Goal: Navigation & Orientation: Find specific page/section

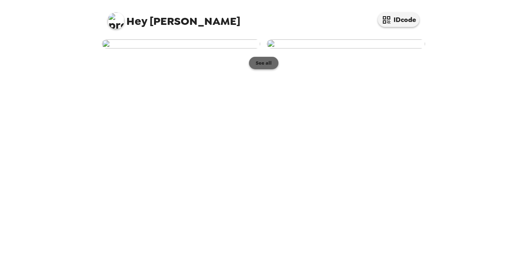
click at [267, 69] on button "See all" at bounding box center [263, 63] width 29 height 12
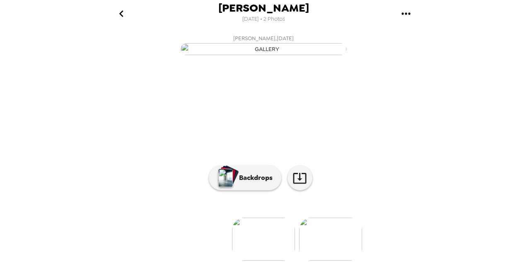
scroll to position [92, 0]
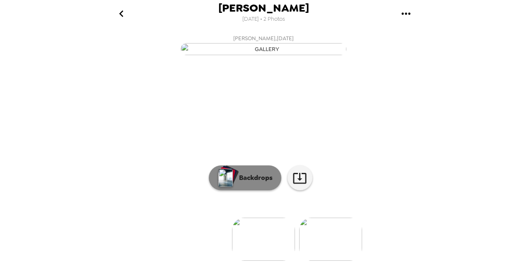
click at [239, 178] on p "Backdrops" at bounding box center [254, 178] width 38 height 10
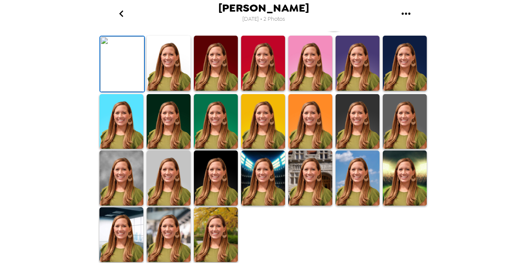
scroll to position [214, 0]
click at [313, 197] on img at bounding box center [310, 177] width 44 height 55
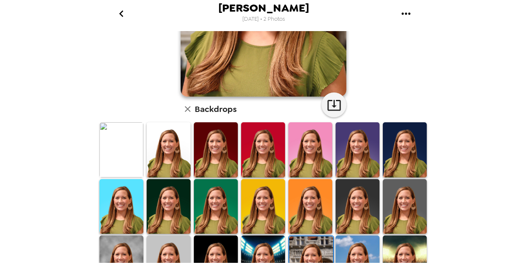
scroll to position [155, 0]
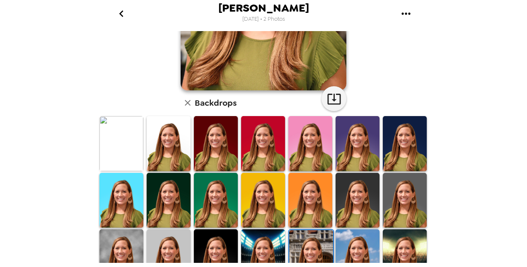
click at [407, 204] on img at bounding box center [405, 200] width 44 height 55
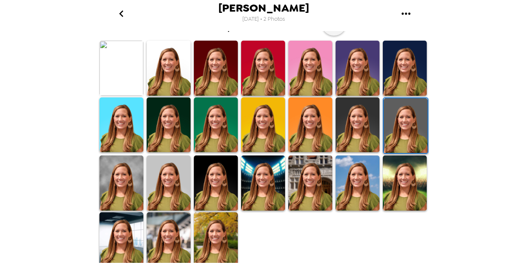
scroll to position [231, 0]
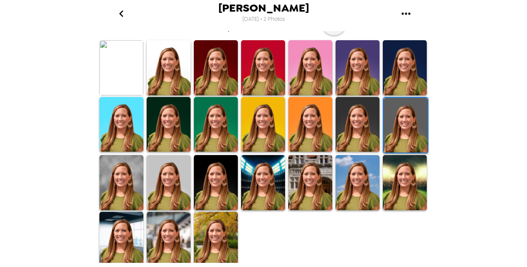
click at [405, 194] on img at bounding box center [405, 182] width 44 height 55
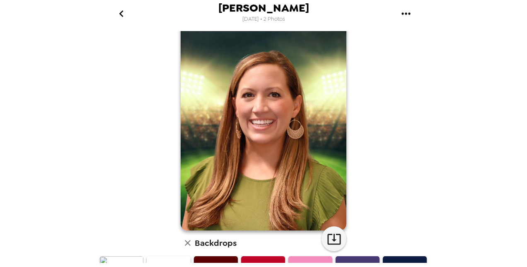
scroll to position [15, 0]
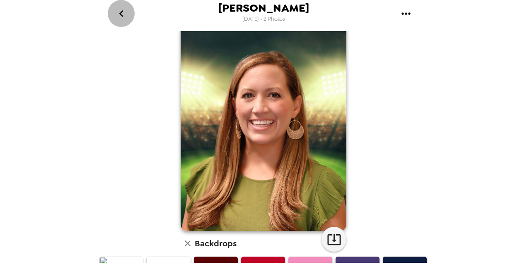
click at [124, 17] on icon "go back" at bounding box center [121, 13] width 13 height 13
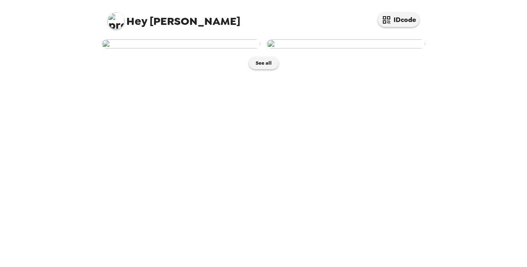
click at [351, 48] on img at bounding box center [346, 43] width 158 height 9
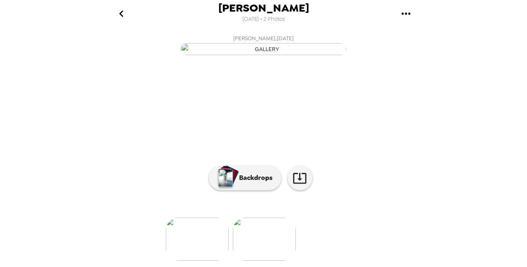
scroll to position [92, 0]
click at [221, 191] on div at bounding box center [264, 225] width 332 height 70
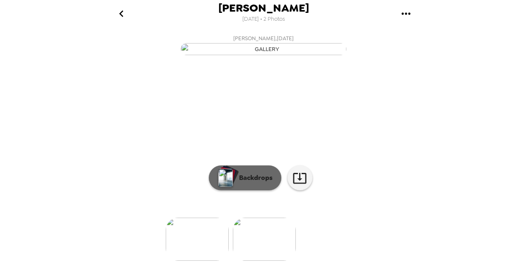
click at [235, 177] on p "Backdrops" at bounding box center [254, 178] width 38 height 10
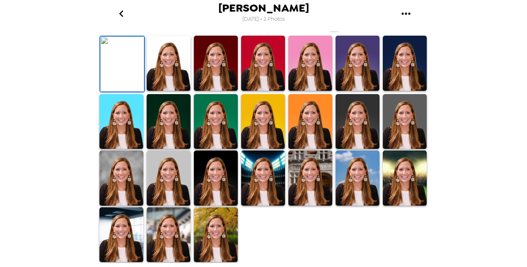
scroll to position [198, 0]
click at [356, 205] on img at bounding box center [358, 177] width 44 height 55
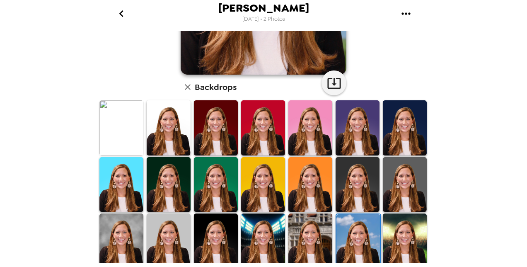
scroll to position [231, 0]
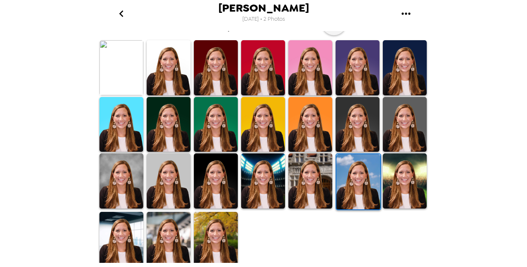
click at [209, 232] on img at bounding box center [216, 239] width 44 height 55
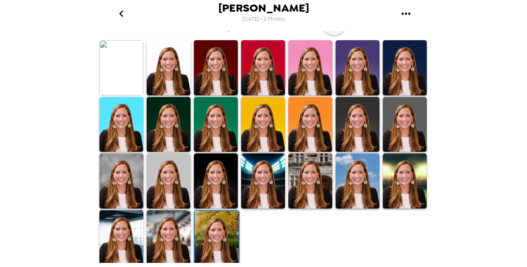
click at [153, 225] on img at bounding box center [169, 237] width 44 height 55
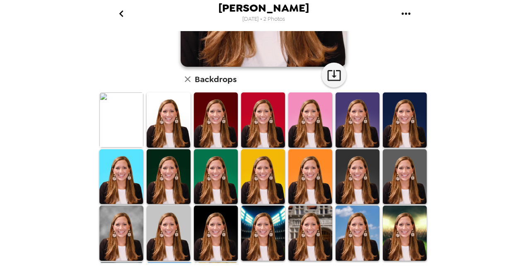
scroll to position [193, 0]
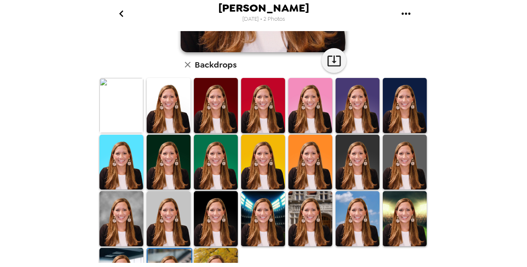
click at [120, 219] on img at bounding box center [121, 218] width 44 height 55
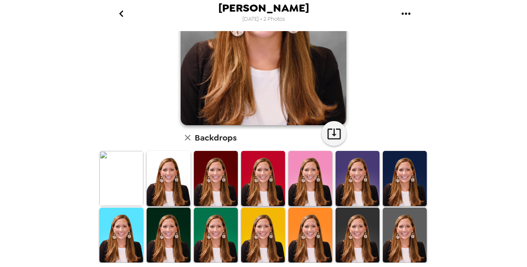
scroll to position [124, 0]
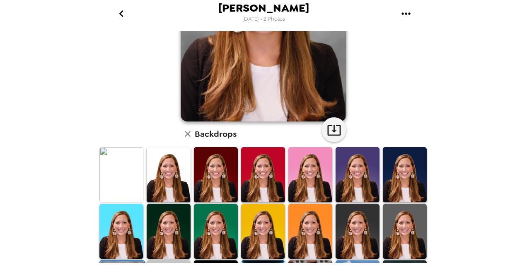
click at [157, 244] on img at bounding box center [169, 231] width 44 height 55
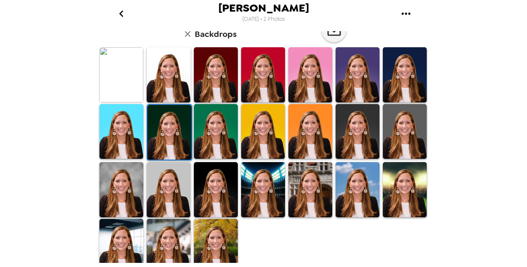
scroll to position [224, 0]
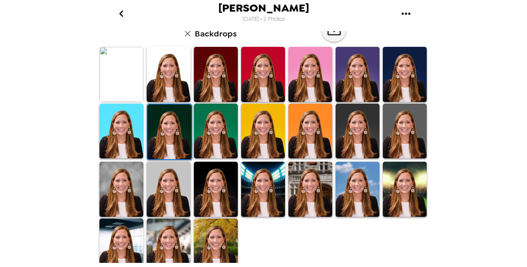
click at [126, 243] on img at bounding box center [121, 245] width 44 height 55
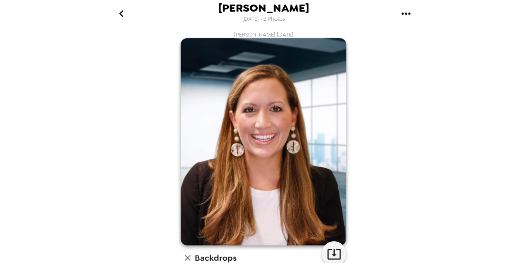
scroll to position [231, 0]
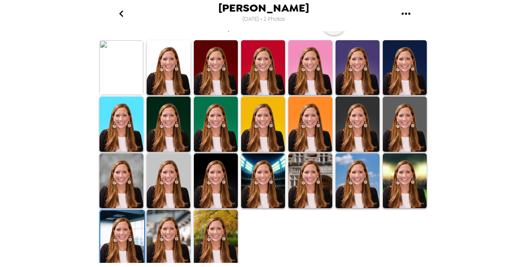
click at [128, 43] on img at bounding box center [121, 67] width 44 height 55
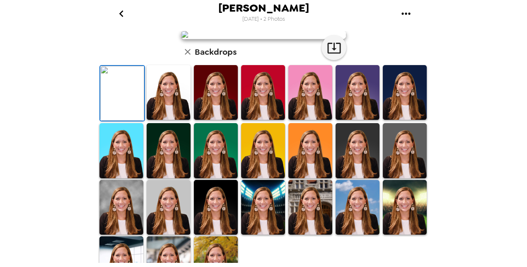
scroll to position [7, 0]
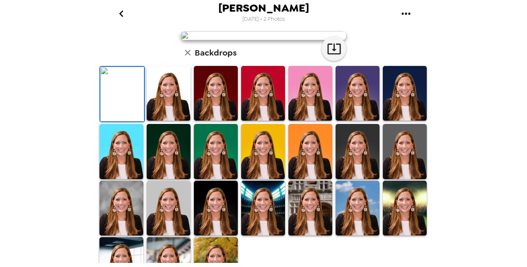
click at [221, 40] on img at bounding box center [264, 35] width 166 height 9
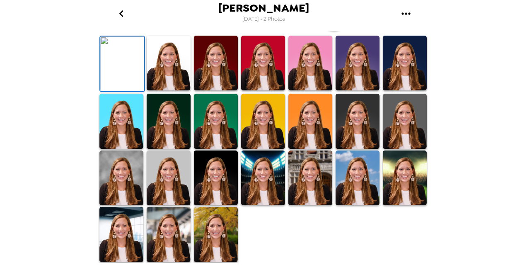
scroll to position [231, 0]
click at [205, 236] on img at bounding box center [216, 234] width 44 height 55
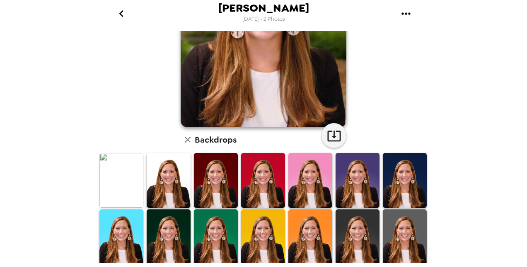
scroll to position [0, 0]
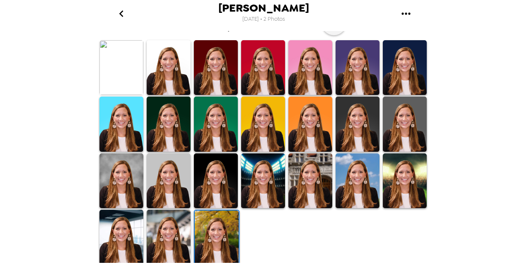
click at [162, 247] on img at bounding box center [169, 237] width 44 height 55
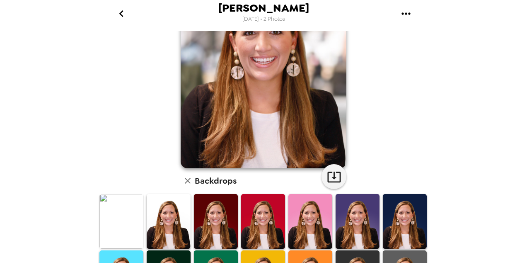
scroll to position [72, 0]
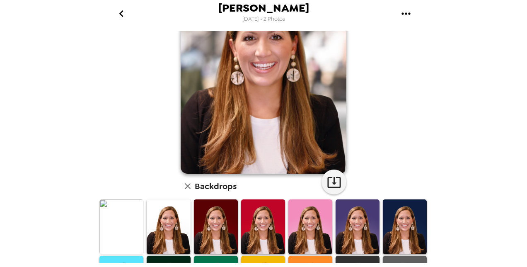
click at [160, 219] on img at bounding box center [169, 226] width 44 height 55
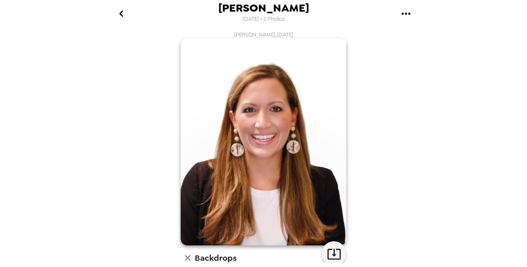
scroll to position [158, 0]
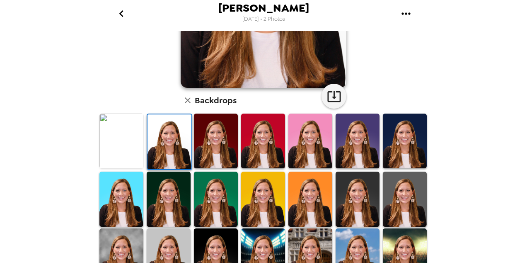
click at [356, 192] on img at bounding box center [358, 199] width 44 height 55
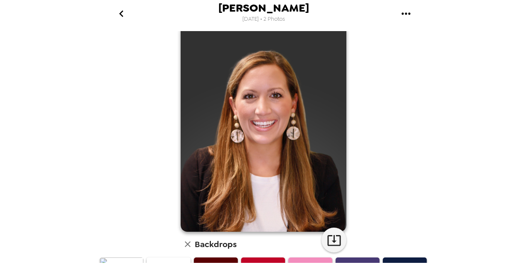
scroll to position [19, 0]
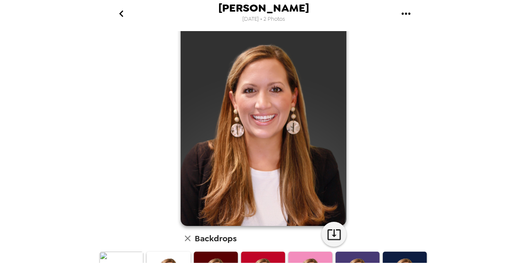
click at [291, 182] on img at bounding box center [264, 122] width 166 height 207
click at [342, 233] on button "button" at bounding box center [334, 234] width 25 height 25
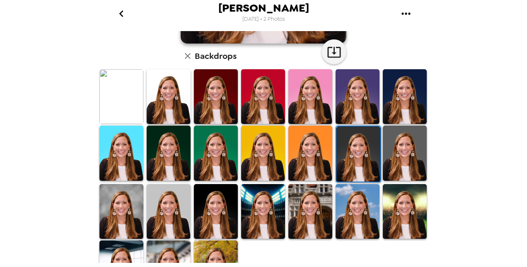
scroll to position [231, 0]
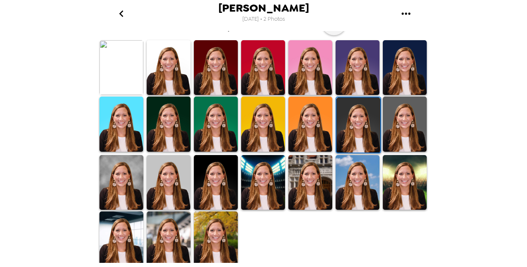
click at [166, 231] on img at bounding box center [169, 238] width 44 height 55
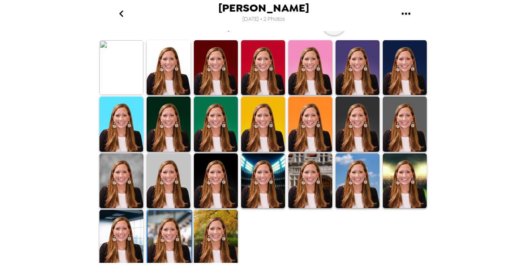
click at [212, 213] on img at bounding box center [216, 237] width 44 height 55
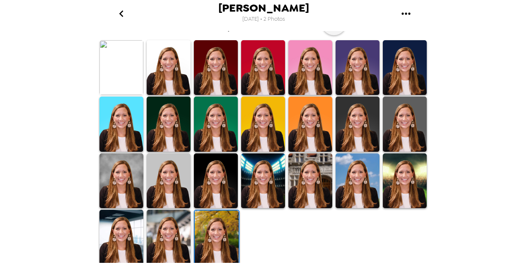
click at [215, 170] on img at bounding box center [216, 180] width 44 height 55
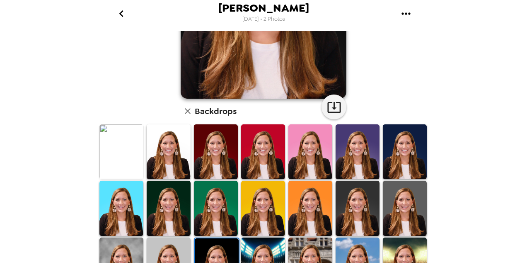
scroll to position [204, 0]
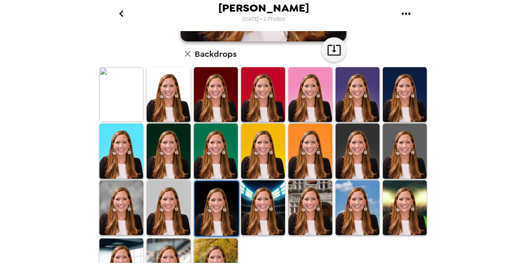
click at [308, 220] on img at bounding box center [310, 207] width 44 height 55
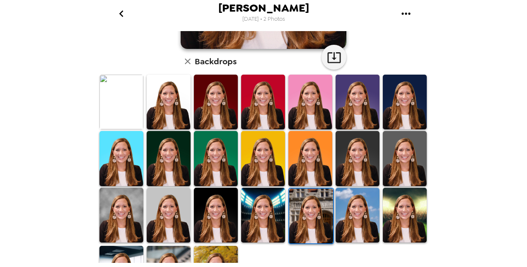
scroll to position [197, 0]
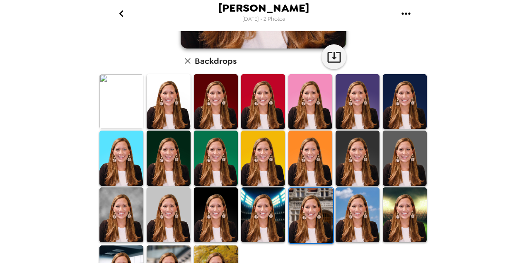
click at [117, 212] on img at bounding box center [121, 214] width 44 height 55
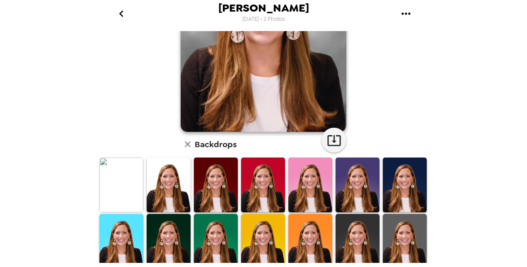
scroll to position [121, 0]
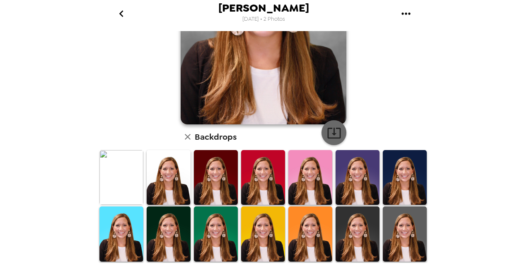
click at [327, 128] on icon "button" at bounding box center [333, 133] width 13 height 11
click at [130, 196] on img at bounding box center [121, 177] width 44 height 55
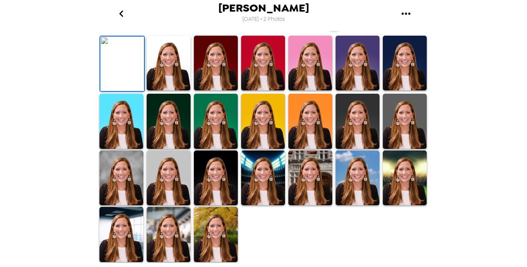
click at [330, 24] on icon "button" at bounding box center [333, 18] width 13 height 11
